Goal: Task Accomplishment & Management: Manage account settings

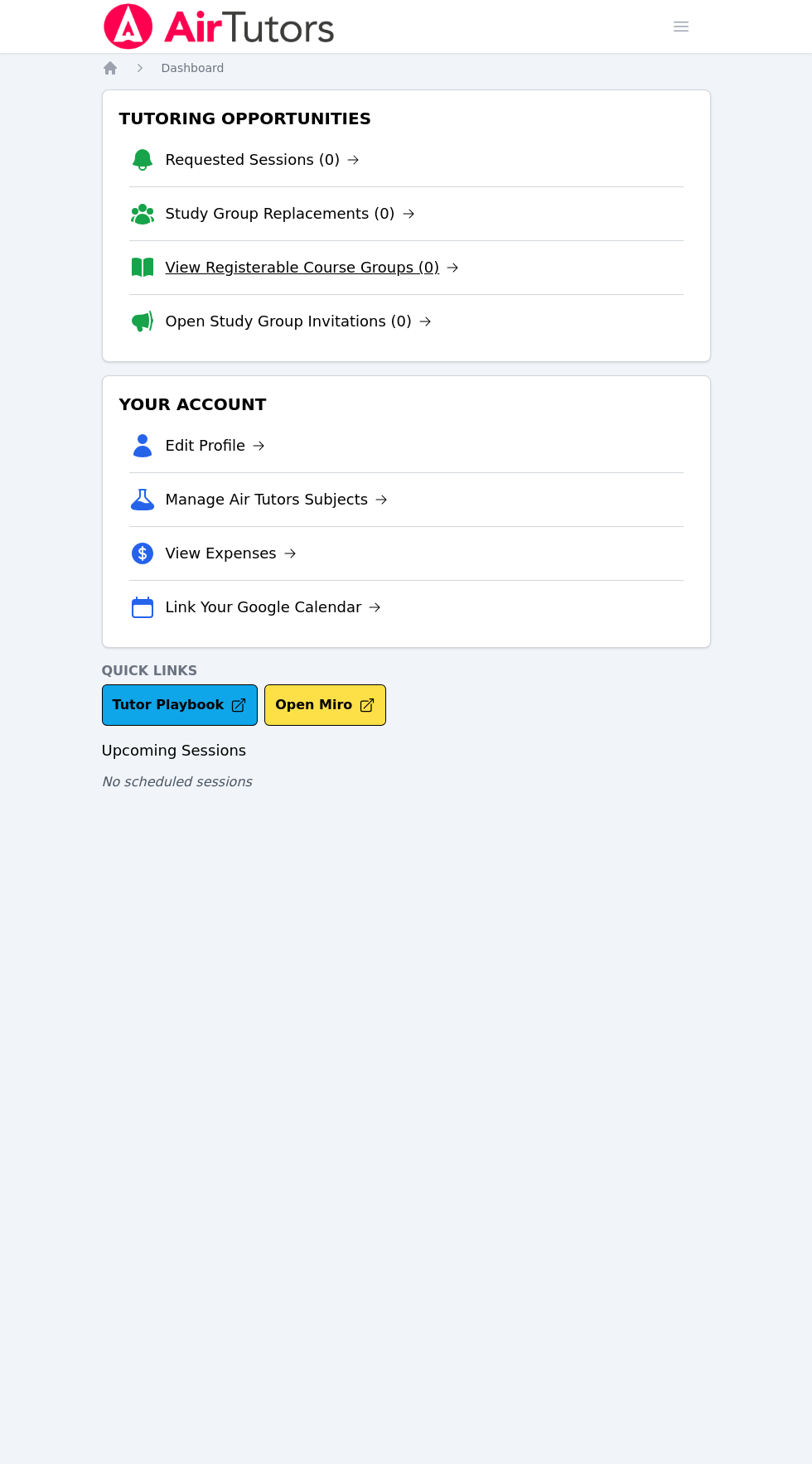
click at [196, 273] on link "View Registerable Course Groups (0)" at bounding box center [313, 267] width 294 height 23
click at [205, 218] on link "Study Group Replacements (0)" at bounding box center [291, 214] width 249 height 23
click at [195, 275] on link "View Registerable Course Groups (0)" at bounding box center [313, 267] width 294 height 23
